Goal: Task Accomplishment & Management: Use online tool/utility

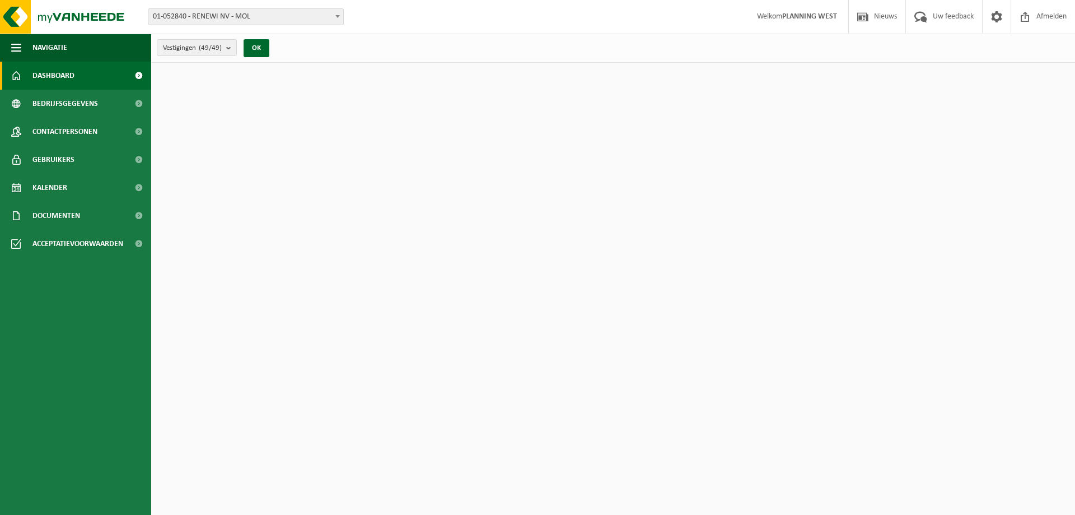
click at [221, 13] on span "01-052840 - RENEWI NV - MOL" at bounding box center [245, 17] width 195 height 16
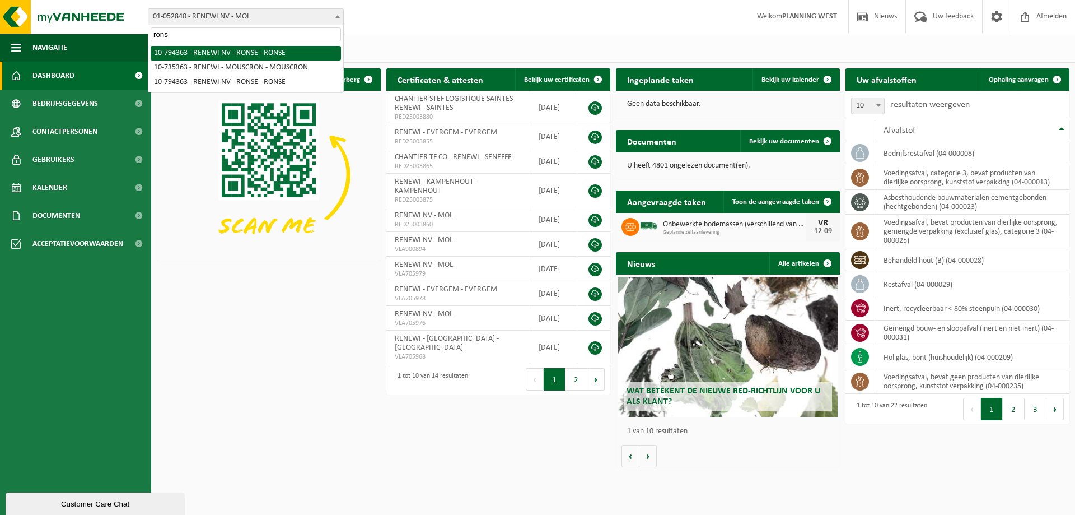
type input "ronse"
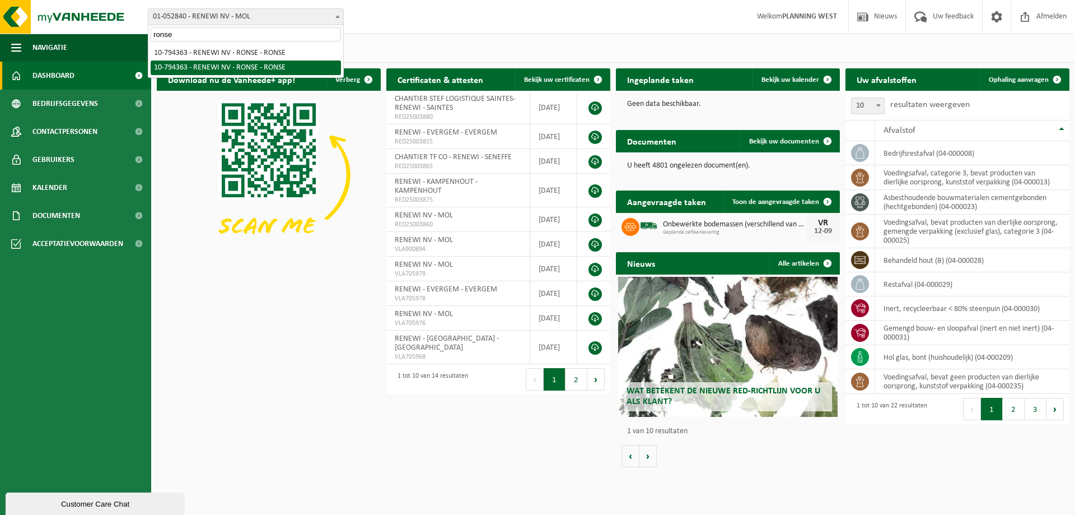
select select "97650"
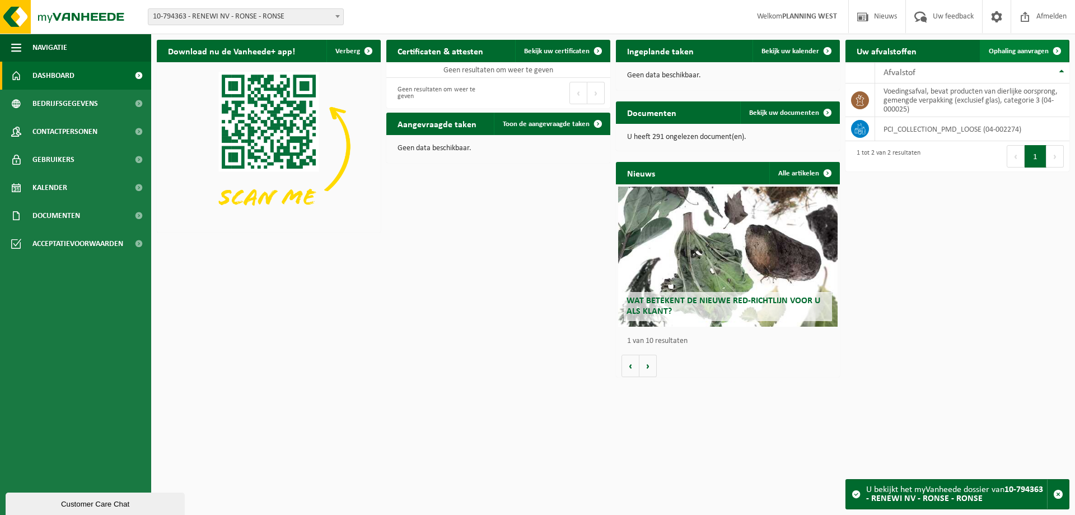
click at [1024, 49] on span "Ophaling aanvragen" at bounding box center [1019, 51] width 60 height 7
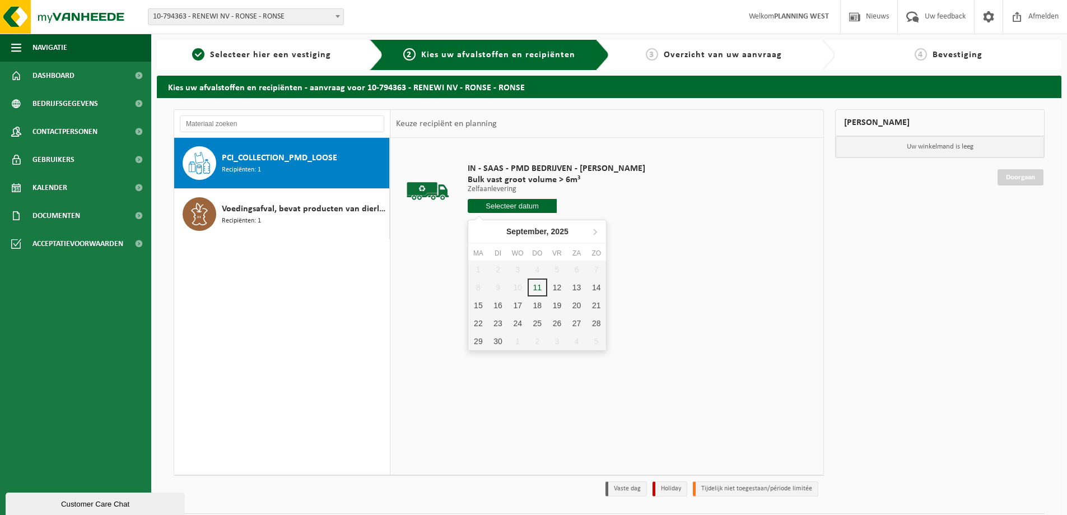
click at [512, 206] on input "text" at bounding box center [512, 206] width 89 height 14
click at [549, 287] on div "12" at bounding box center [557, 287] width 20 height 18
type input "Van 2025-09-12"
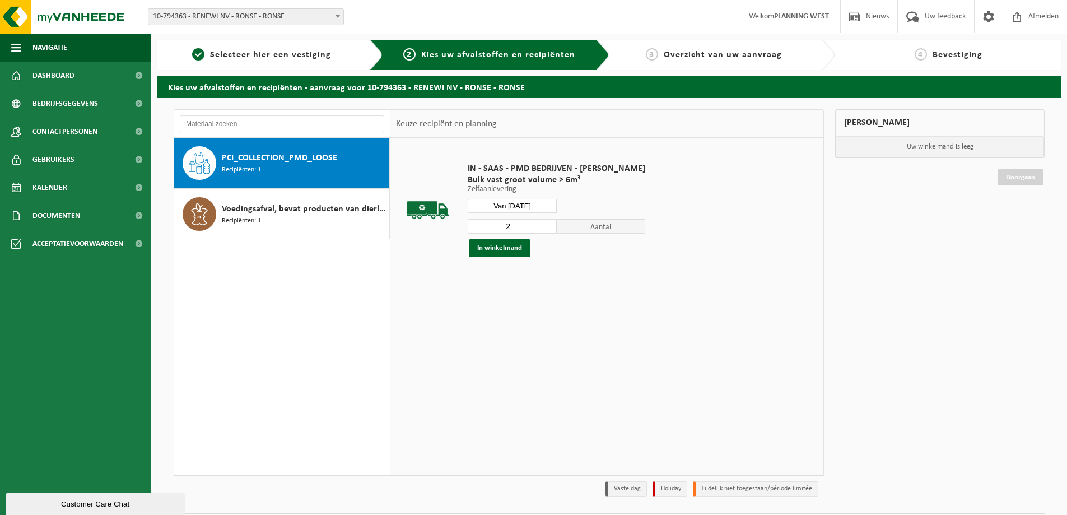
type input "2"
click at [545, 222] on input "2" at bounding box center [512, 226] width 89 height 15
click at [503, 245] on button "In winkelmand" at bounding box center [500, 248] width 62 height 18
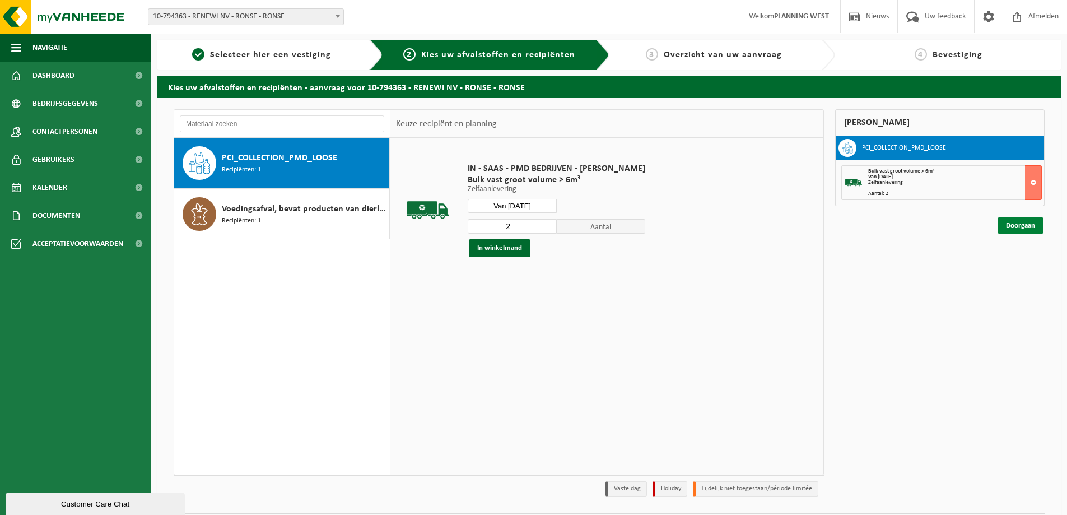
click at [1020, 225] on link "Doorgaan" at bounding box center [1020, 225] width 46 height 16
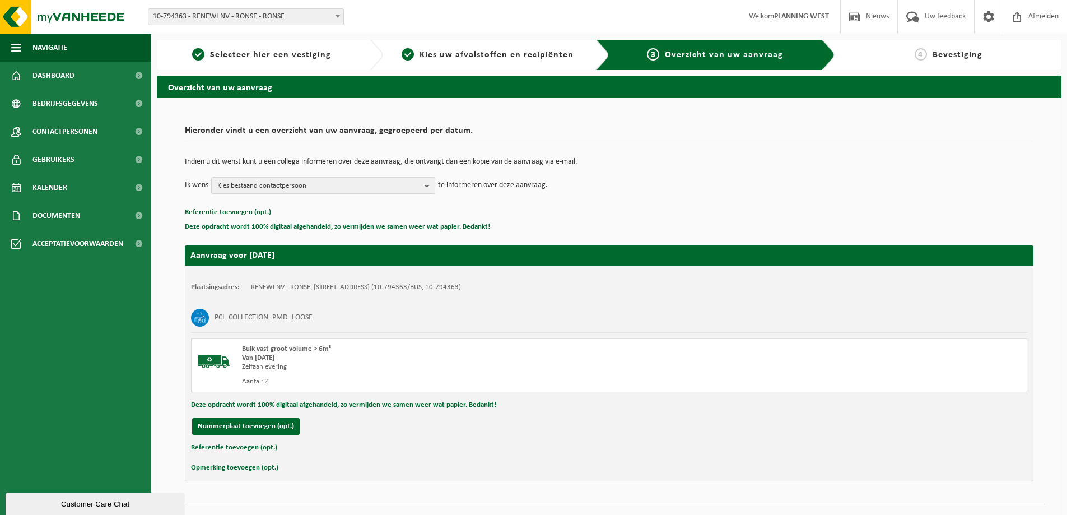
scroll to position [23, 0]
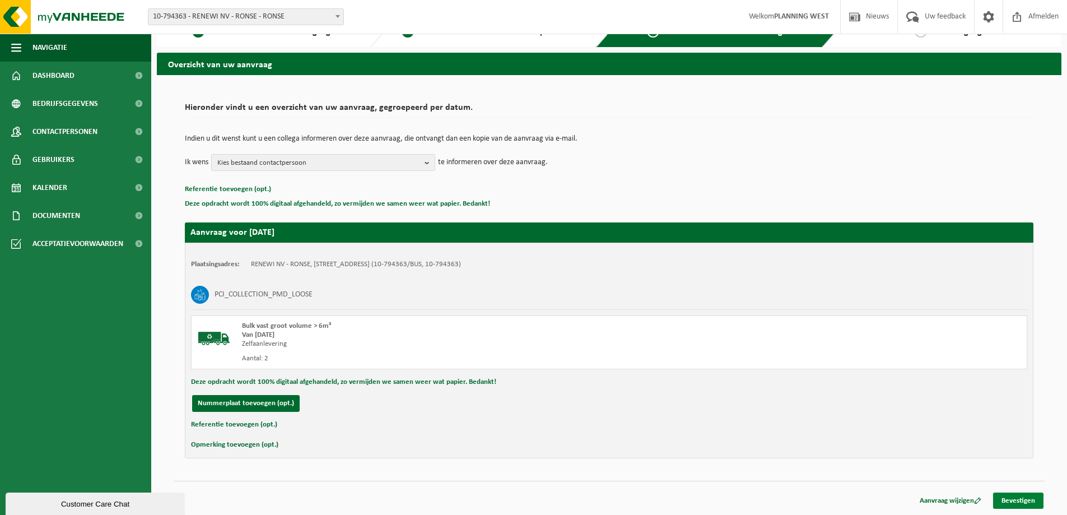
click at [1006, 498] on link "Bevestigen" at bounding box center [1018, 500] width 50 height 16
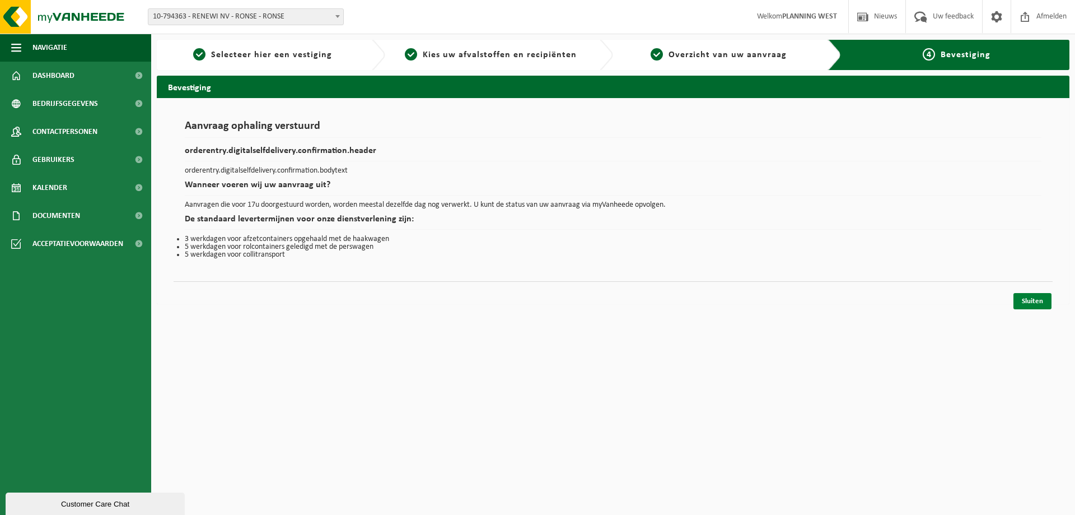
click at [1036, 300] on link "Sluiten" at bounding box center [1033, 301] width 38 height 16
